Goal: Information Seeking & Learning: Learn about a topic

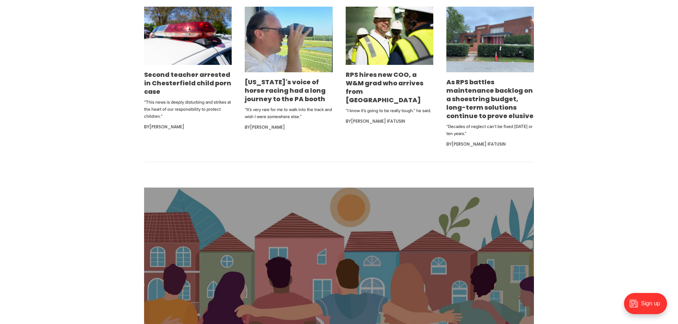
scroll to position [477, 0]
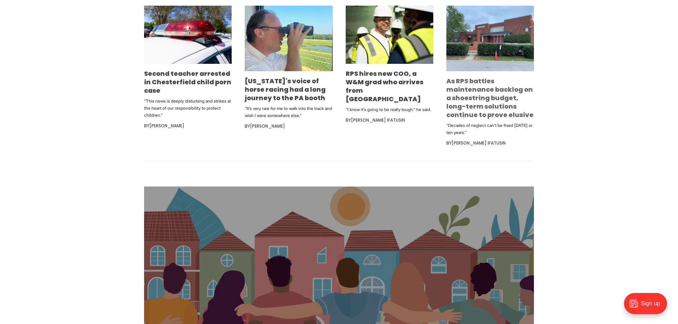
click at [498, 92] on link "As RPS battles maintenance backlog on a shoestring budget, long-term solutions …" at bounding box center [489, 98] width 87 height 43
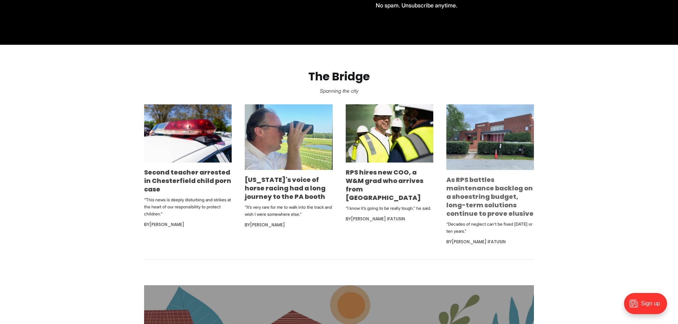
scroll to position [379, 0]
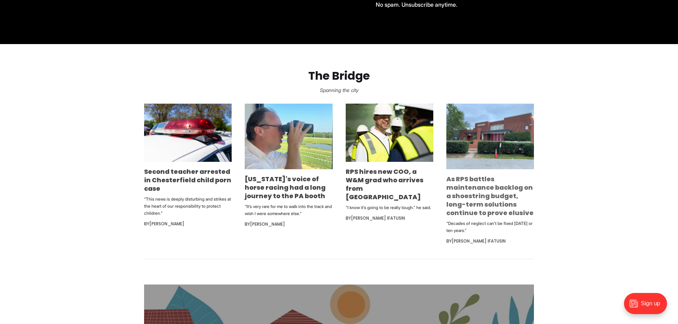
click at [494, 198] on link "As RPS battles maintenance backlog on a shoestring budget, long-term solutions …" at bounding box center [489, 196] width 87 height 43
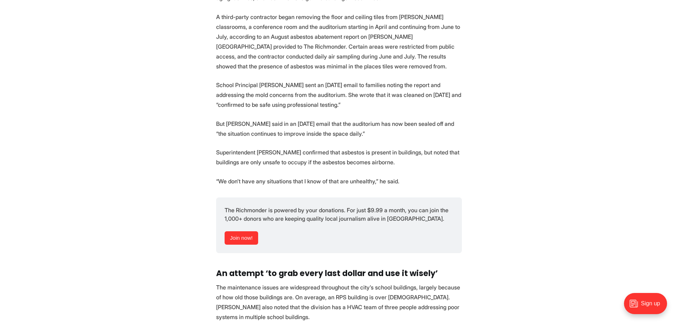
scroll to position [1115, 0]
